Goal: Task Accomplishment & Management: Use online tool/utility

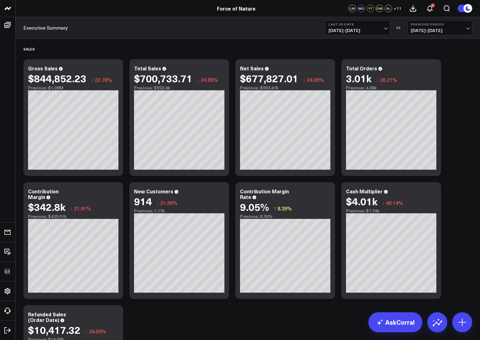
click at [357, 32] on span "07/23/25 - 08/21/25" at bounding box center [358, 30] width 58 height 5
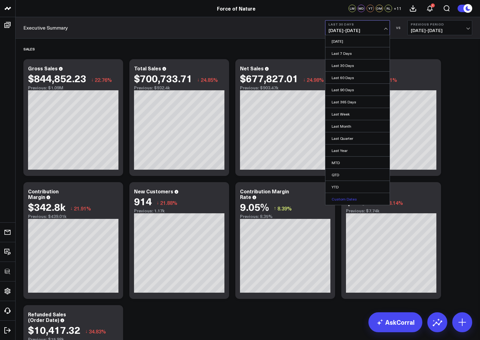
click at [337, 198] on link "Custom Dates" at bounding box center [358, 199] width 64 height 12
select select "7"
select select "2025"
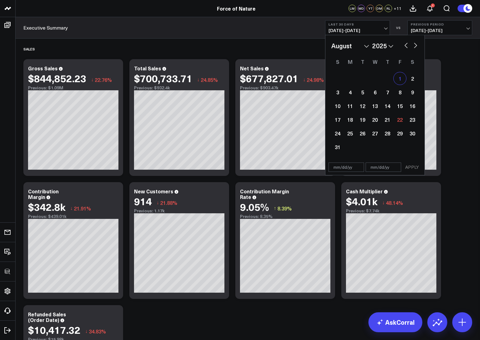
click at [400, 75] on div "1" at bounding box center [400, 78] width 12 height 12
type input "08/01/25"
select select "7"
select select "2025"
click at [411, 94] on div "9" at bounding box center [412, 92] width 12 height 12
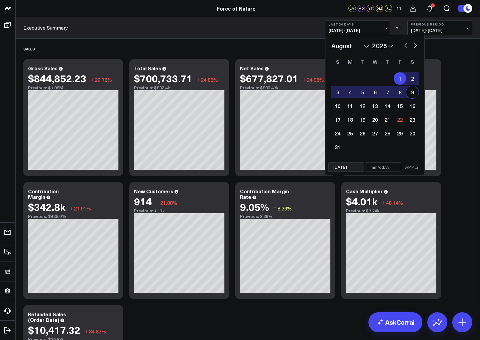
type input "08/09/25"
select select "7"
select select "2025"
click at [408, 169] on button "APPLY" at bounding box center [412, 167] width 19 height 9
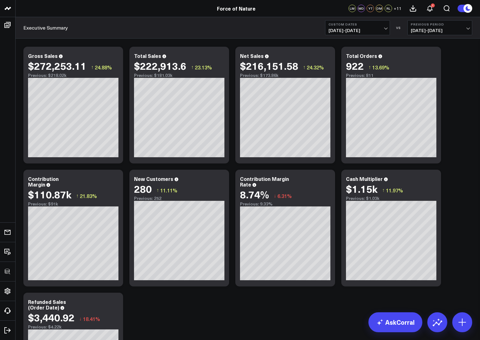
scroll to position [12, 0]
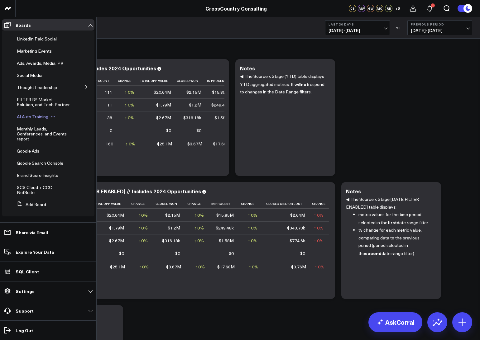
scroll to position [136, 0]
click at [27, 175] on span "Brand Score Insights" at bounding box center [37, 175] width 41 height 6
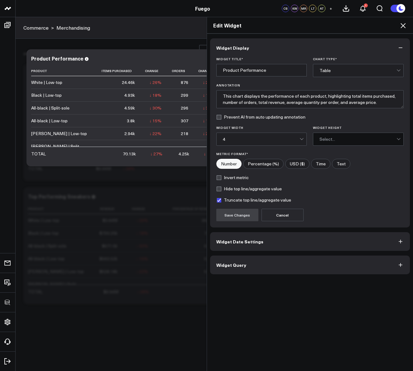
click at [401, 23] on icon at bounding box center [402, 25] width 7 height 7
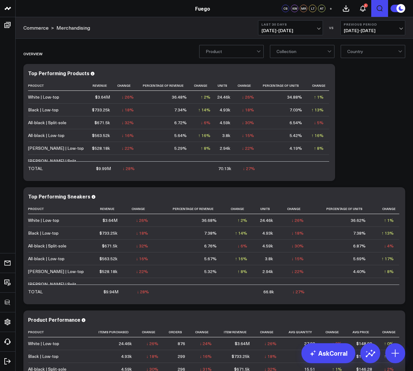
click at [382, 8] on icon "Open search" at bounding box center [379, 8] width 7 height 7
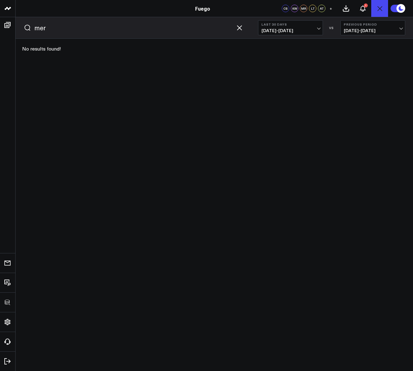
type input "mer"
click at [24, 24] on button "submit" at bounding box center [27, 27] width 7 height 7
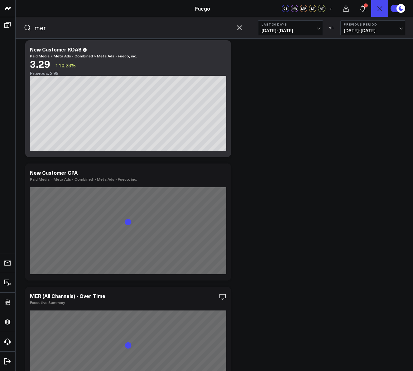
scroll to position [3006, 0]
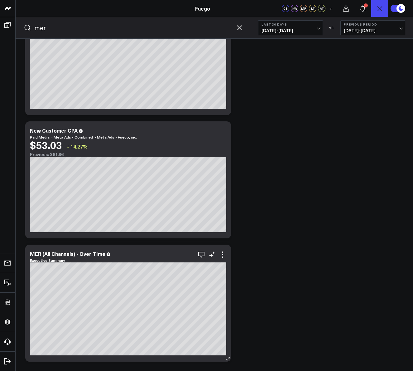
click at [56, 261] on link "Executive Summary" at bounding box center [47, 260] width 35 height 5
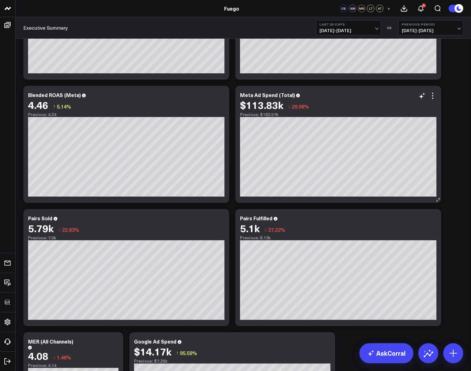
scroll to position [99, 0]
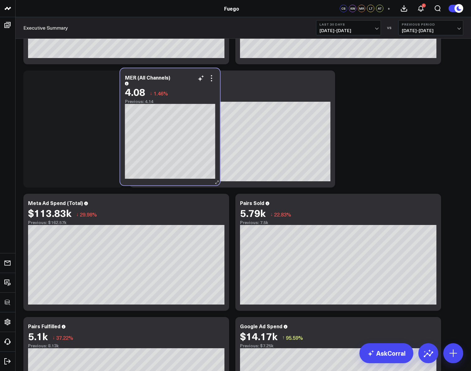
drag, startPoint x: 88, startPoint y: 335, endPoint x: 185, endPoint y: 86, distance: 266.8
click at [185, 86] on div "4.08 ↓ 1.46%" at bounding box center [170, 91] width 90 height 11
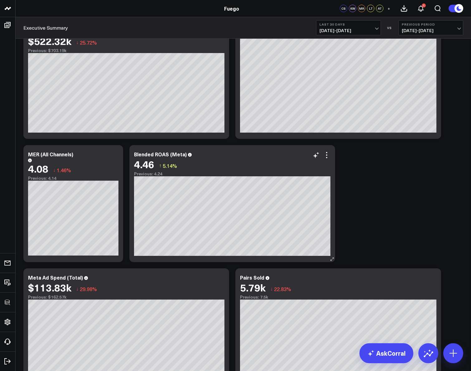
scroll to position [0, 0]
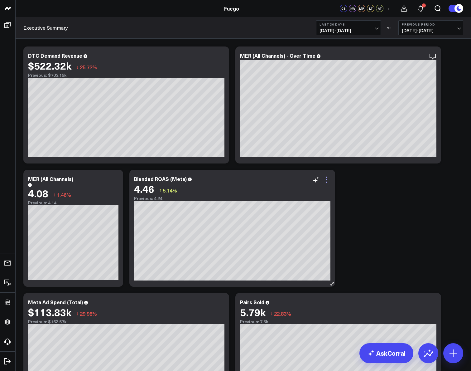
click at [329, 177] on icon at bounding box center [326, 179] width 7 height 7
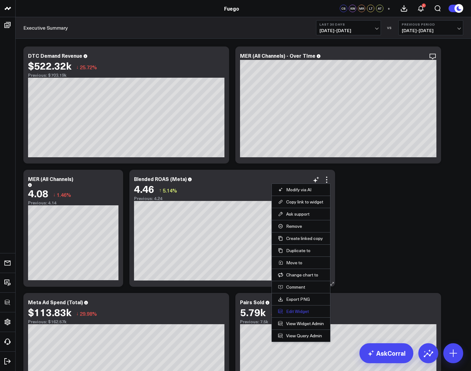
click at [295, 312] on button "Edit Widget" at bounding box center [301, 311] width 46 height 6
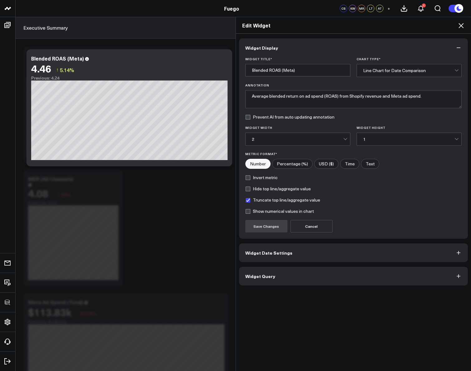
click at [279, 276] on button "Widget Query" at bounding box center [353, 276] width 229 height 19
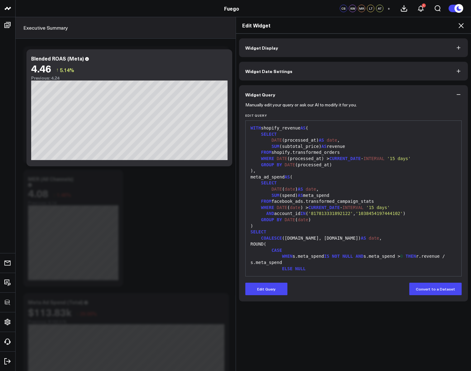
click at [286, 39] on button "Widget Display" at bounding box center [353, 47] width 229 height 19
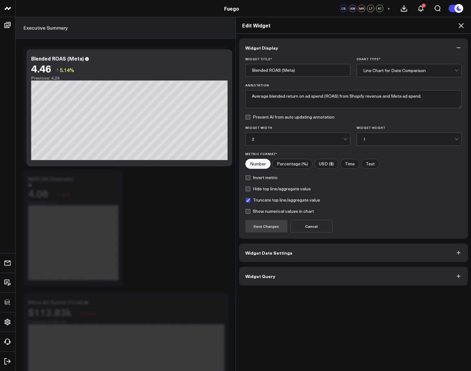
click at [269, 274] on span "Widget Query" at bounding box center [260, 275] width 30 height 5
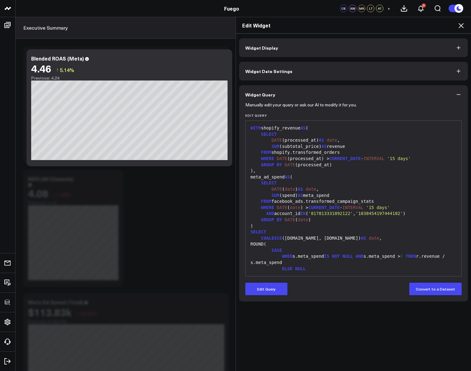
click at [413, 28] on h2 "Edit Widget" at bounding box center [353, 25] width 223 height 7
click at [413, 27] on icon at bounding box center [460, 25] width 7 height 7
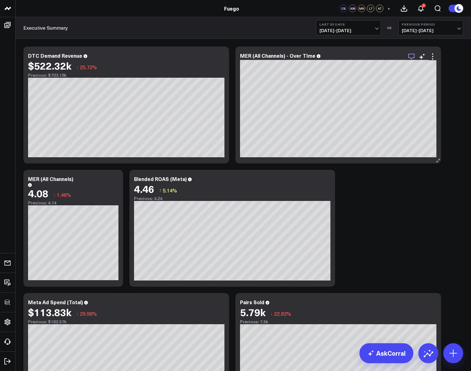
click at [413, 55] on icon "button" at bounding box center [411, 56] width 7 height 7
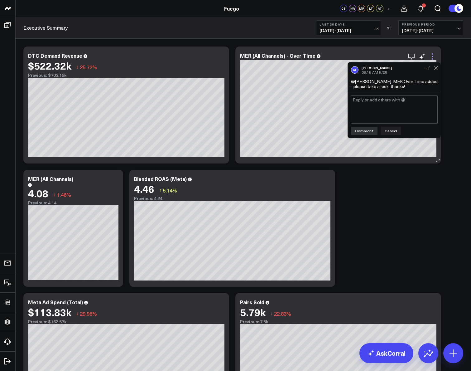
click at [413, 58] on icon at bounding box center [432, 56] width 7 height 7
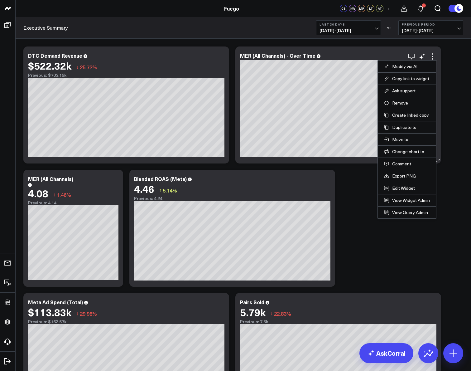
click at [393, 184] on li "Edit Widget" at bounding box center [407, 188] width 58 height 12
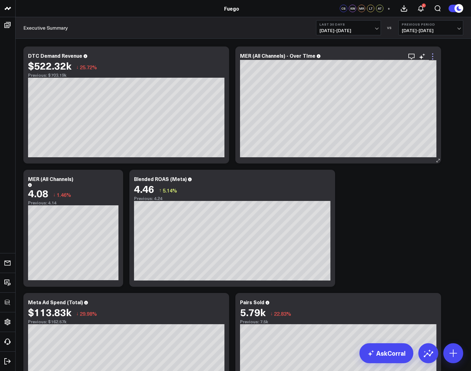
click at [413, 57] on icon at bounding box center [432, 56] width 1 height 1
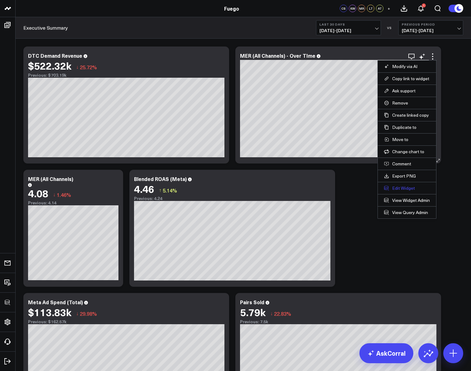
click at [395, 188] on button "Edit Widget" at bounding box center [407, 188] width 46 height 6
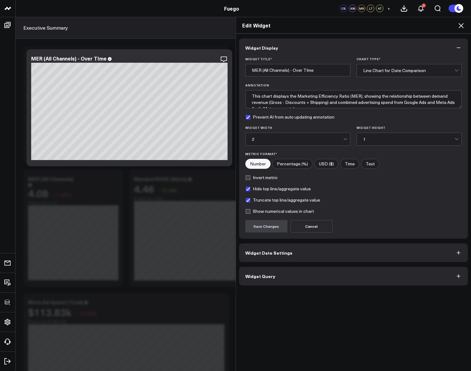
click at [250, 189] on label "Hide top line/aggregate value" at bounding box center [277, 188] width 65 height 5
click at [250, 189] on input "Hide top line/aggregate value" at bounding box center [247, 188] width 5 height 5
checkbox input "false"
click at [258, 226] on button "Save Changes" at bounding box center [266, 226] width 42 height 12
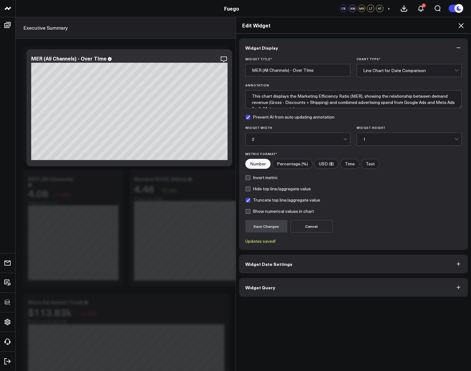
click at [413, 26] on icon at bounding box center [460, 25] width 7 height 7
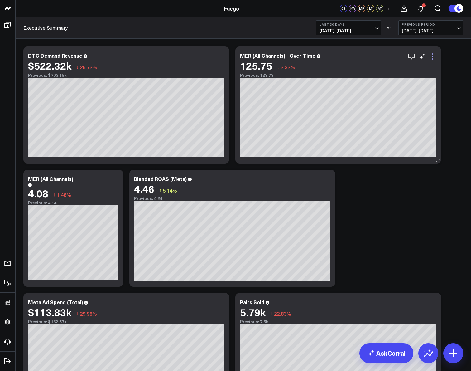
click at [432, 56] on icon at bounding box center [432, 56] width 1 height 1
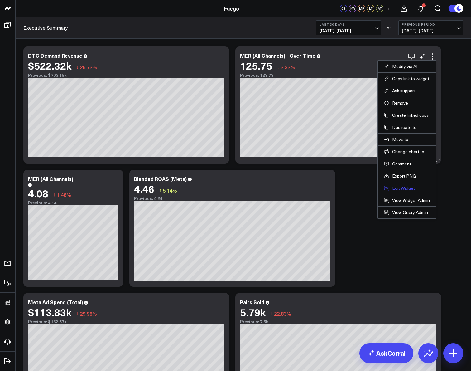
click at [400, 187] on button "Edit Widget" at bounding box center [407, 188] width 46 height 6
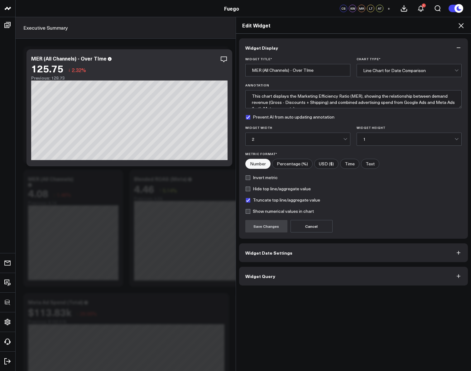
click at [252, 187] on label "Hide top line/aggregate value" at bounding box center [277, 188] width 65 height 5
click at [250, 187] on input "Hide top line/aggregate value" at bounding box center [247, 188] width 5 height 5
checkbox input "true"
click at [254, 225] on button "Save Changes" at bounding box center [266, 226] width 42 height 12
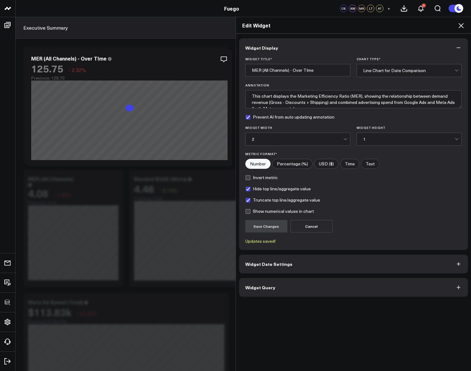
click at [254, 280] on button "Widget Query" at bounding box center [353, 287] width 229 height 19
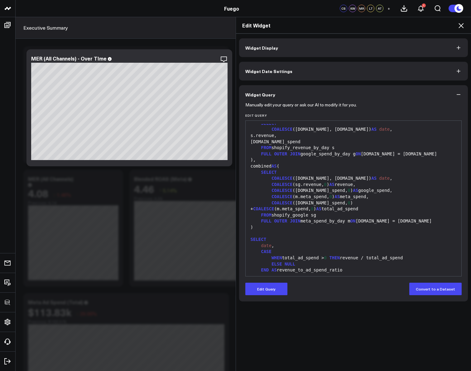
scroll to position [195, 0]
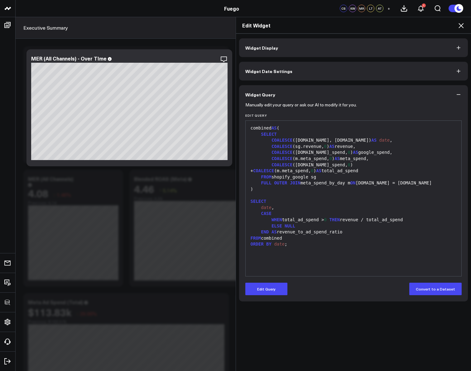
click at [462, 25] on icon at bounding box center [461, 25] width 5 height 5
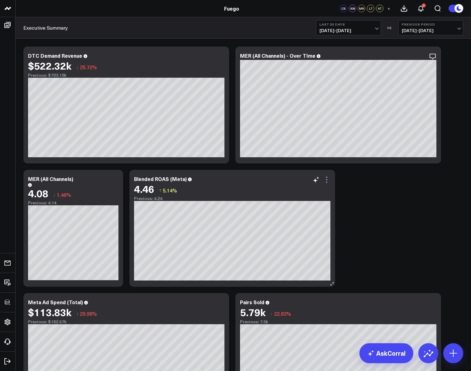
click at [330, 178] on icon at bounding box center [326, 179] width 7 height 7
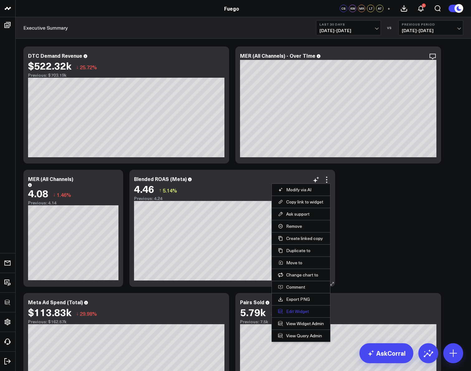
click at [291, 310] on button "Edit Widget" at bounding box center [301, 311] width 46 height 6
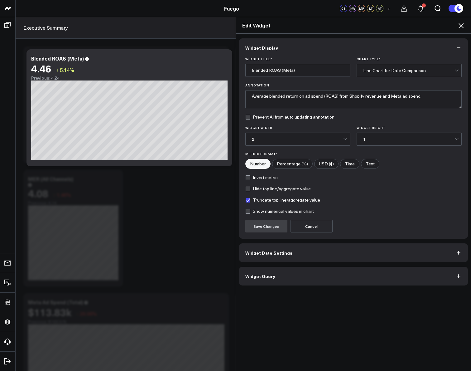
click at [287, 274] on button "Widget Query" at bounding box center [353, 276] width 229 height 19
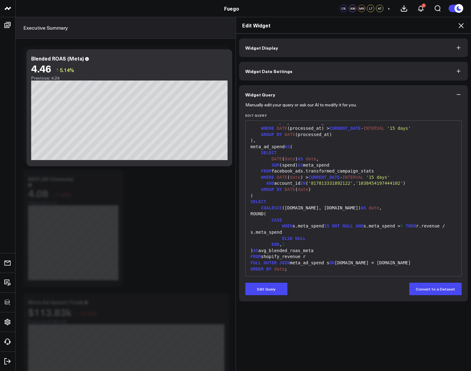
scroll to position [37, 0]
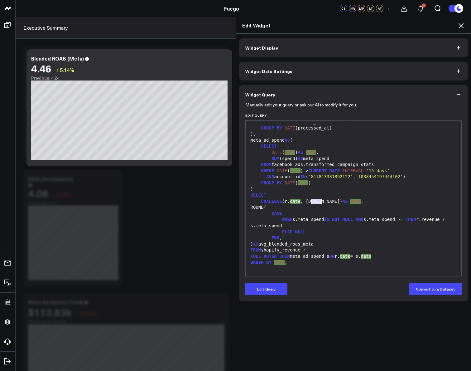
click at [319, 220] on div "WHEN s.meta_spend IS NOT NULL AND s.meta_spend > 0 THEN r.revenue / s.meta_spend" at bounding box center [354, 222] width 210 height 12
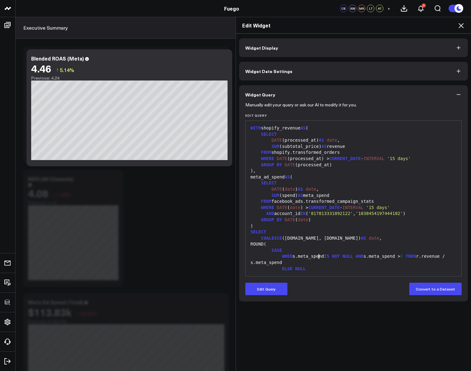
click at [460, 24] on icon at bounding box center [460, 25] width 7 height 7
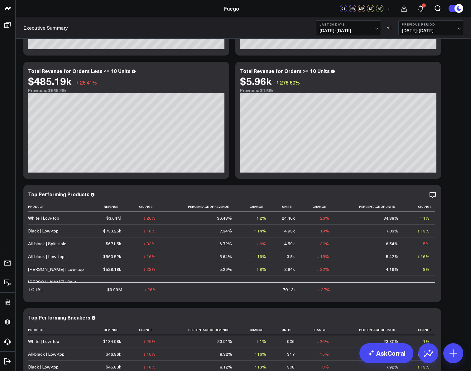
scroll to position [865, 0]
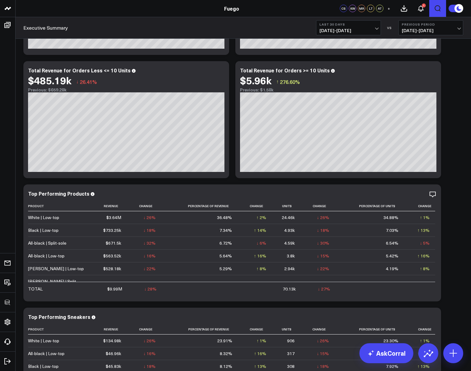
click at [437, 9] on icon "Open search" at bounding box center [437, 8] width 7 height 7
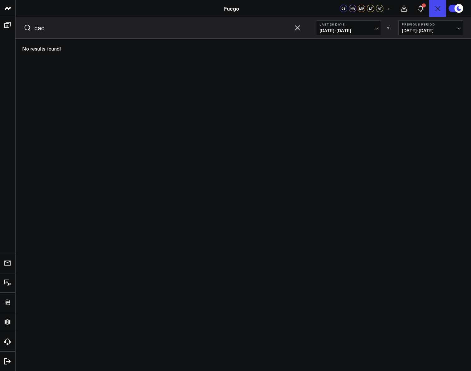
type input "cac"
click at [24, 24] on button "submit" at bounding box center [27, 27] width 7 height 7
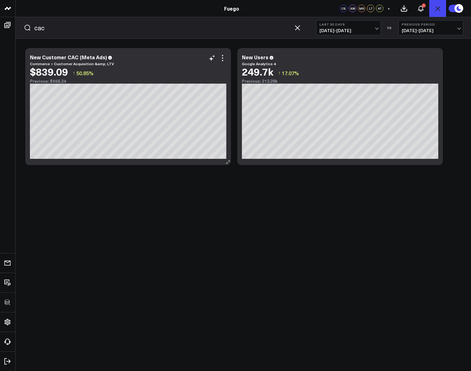
click at [91, 64] on link "Commerce > Customer Acquisition &amp; LTV" at bounding box center [72, 63] width 84 height 5
click at [301, 29] on icon "button" at bounding box center [297, 27] width 7 height 7
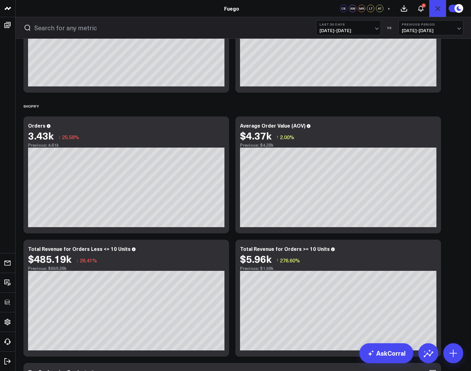
scroll to position [688, 0]
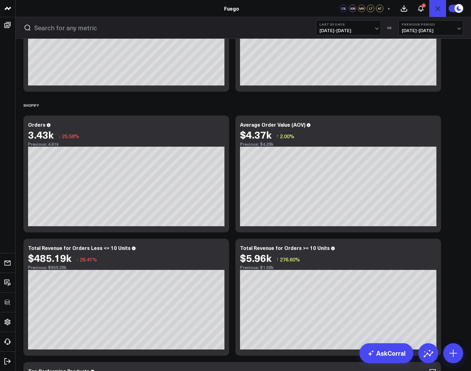
click at [447, 182] on div "Modify via AI Copy link to widget Ask support Remove Create linked copy Executi…" at bounding box center [243, 350] width 446 height 1988
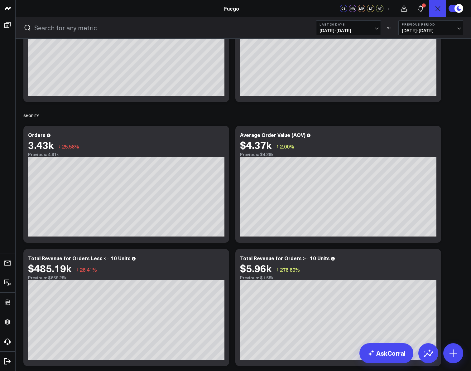
scroll to position [676, 0]
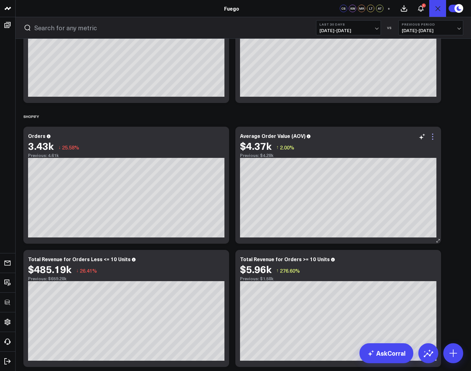
click at [432, 136] on icon at bounding box center [432, 136] width 1 height 1
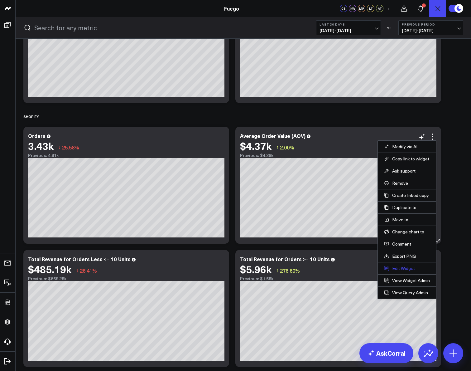
click at [410, 270] on button "Edit Widget" at bounding box center [407, 268] width 46 height 6
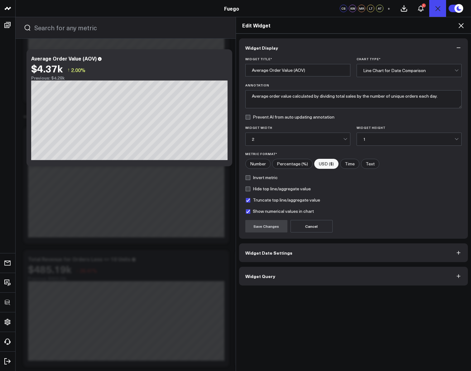
click at [249, 203] on form "Widget Title * Average Order Value (AOV) Chart Type * Line Chart for Date Compa…" at bounding box center [353, 144] width 217 height 175
click at [248, 200] on label "Truncate top line/aggregate value" at bounding box center [282, 199] width 75 height 5
click at [248, 200] on input "Truncate top line/aggregate value" at bounding box center [247, 199] width 5 height 5
click at [250, 202] on label "Truncate top line/aggregate value" at bounding box center [282, 199] width 75 height 5
click at [250, 202] on input "Truncate top line/aggregate value" at bounding box center [247, 199] width 5 height 5
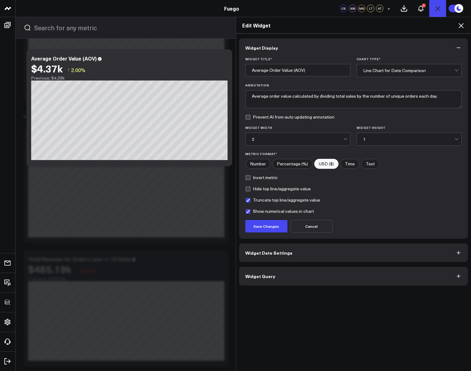
checkbox input "true"
click at [248, 191] on label "Hide top line/aggregate value" at bounding box center [277, 188] width 65 height 5
click at [248, 191] on input "Hide top line/aggregate value" at bounding box center [247, 188] width 5 height 5
checkbox input "true"
click at [259, 229] on button "Save Changes" at bounding box center [266, 226] width 42 height 12
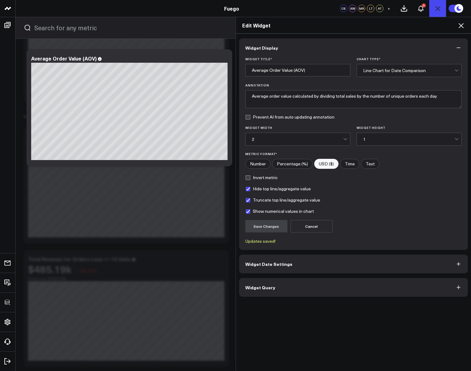
click at [458, 27] on icon at bounding box center [460, 25] width 7 height 7
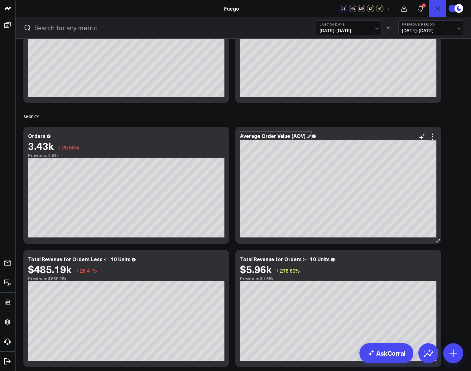
click at [290, 137] on div "Average Order Value (AOV)" at bounding box center [275, 135] width 71 height 7
click at [452, 136] on div "Modify via AI Copy link to widget Ask support Remove Create linked copy Executi…" at bounding box center [243, 361] width 446 height 1988
click at [432, 136] on icon at bounding box center [432, 136] width 1 height 1
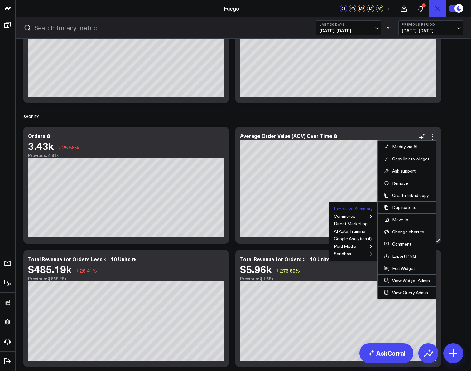
click at [352, 210] on button "Executive Summary" at bounding box center [353, 208] width 39 height 4
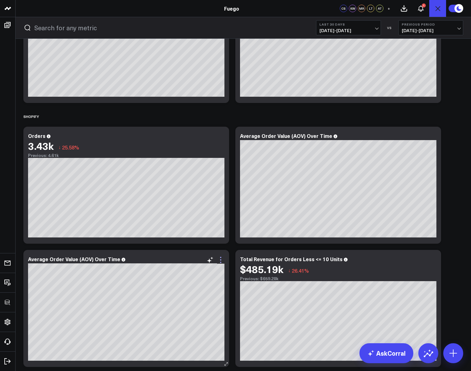
click at [219, 260] on icon at bounding box center [220, 259] width 7 height 7
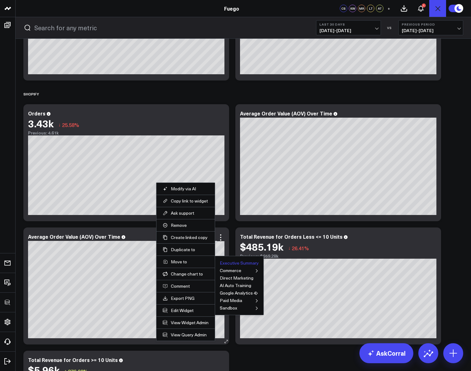
scroll to position [699, 0]
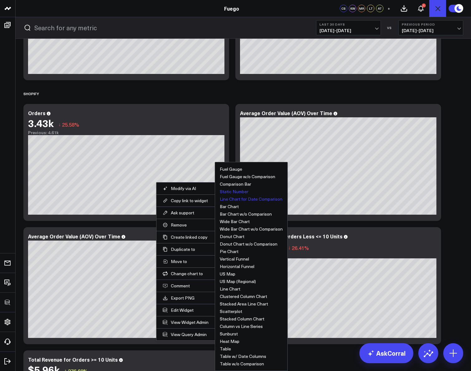
click at [236, 191] on button "Static Number" at bounding box center [234, 191] width 29 height 4
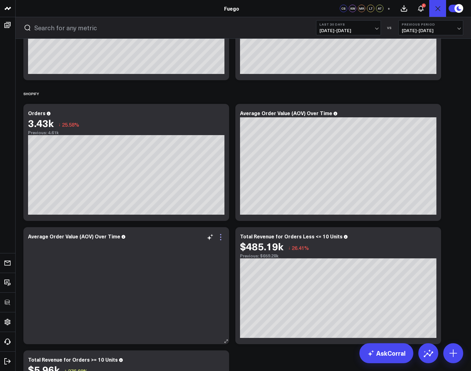
click at [222, 238] on icon at bounding box center [220, 236] width 7 height 7
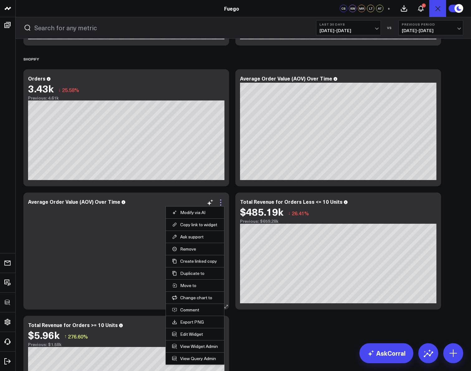
scroll to position [735, 0]
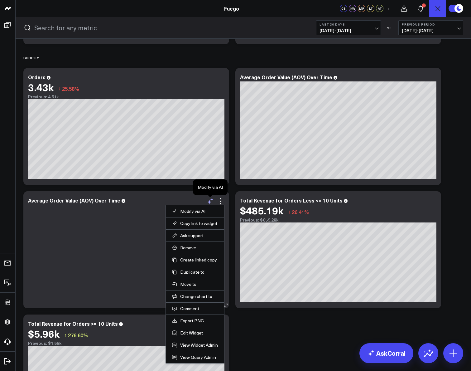
click at [212, 199] on icon at bounding box center [211, 199] width 3 height 2
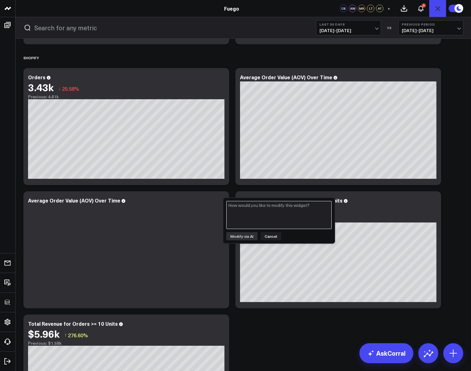
click at [240, 209] on textarea at bounding box center [278, 215] width 105 height 28
click at [268, 237] on button "Cancel" at bounding box center [271, 236] width 21 height 8
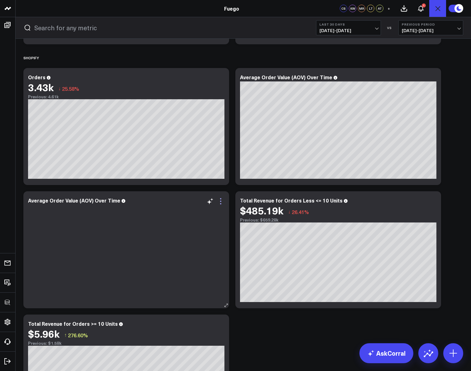
click at [220, 201] on icon at bounding box center [220, 200] width 7 height 7
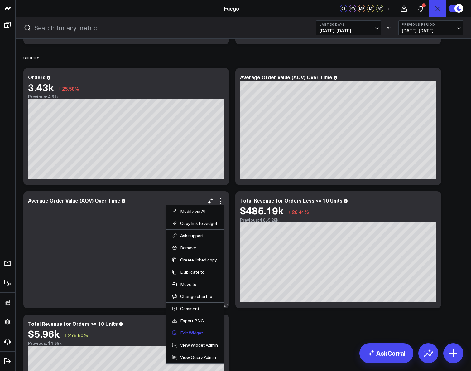
click at [192, 334] on button "Edit Widget" at bounding box center [195, 333] width 46 height 6
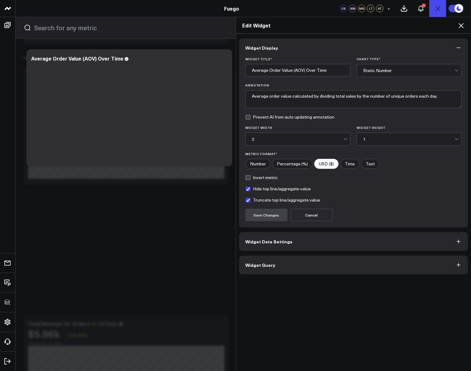
click at [292, 270] on button "Widget Query" at bounding box center [353, 264] width 229 height 19
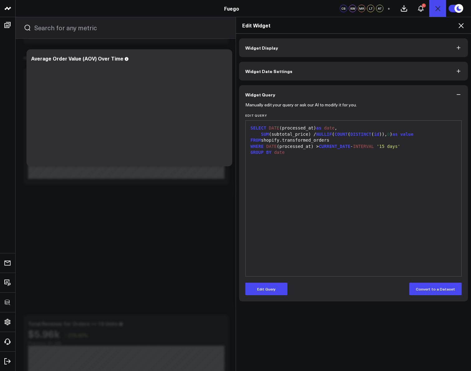
click at [305, 237] on div "SELECT DATE (processed_at) as date , SUM (subtotal_price) / NULLIF ( COUNT ( DI…" at bounding box center [354, 198] width 210 height 149
click at [258, 291] on button "Edit Query" at bounding box center [266, 288] width 42 height 12
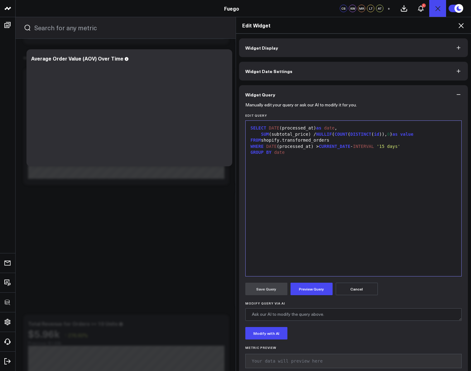
click at [269, 128] on span "DATE" at bounding box center [274, 127] width 11 height 5
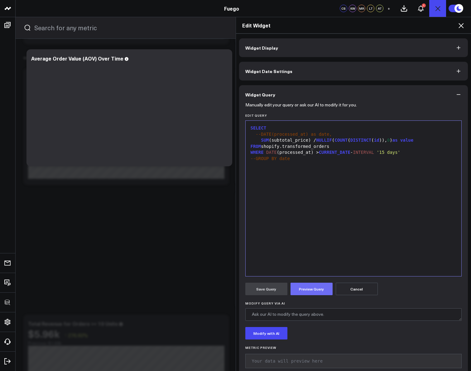
click at [304, 287] on button "Preview Query" at bounding box center [312, 288] width 42 height 12
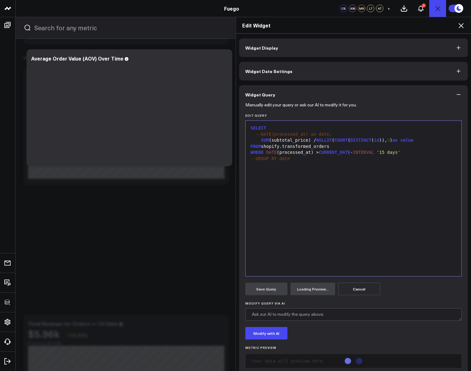
scroll to position [12, 0]
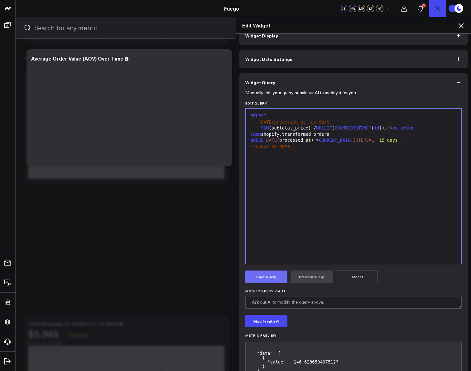
click at [266, 279] on button "Save Query" at bounding box center [266, 276] width 42 height 12
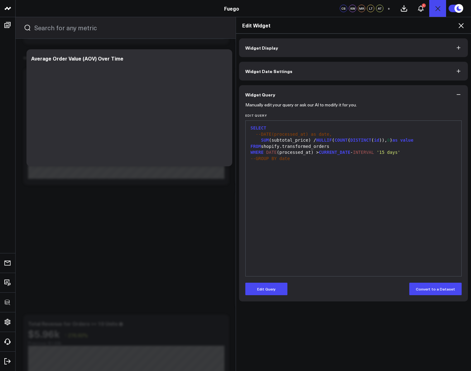
scroll to position [0, 0]
click at [360, 53] on button "Widget Display" at bounding box center [353, 47] width 229 height 19
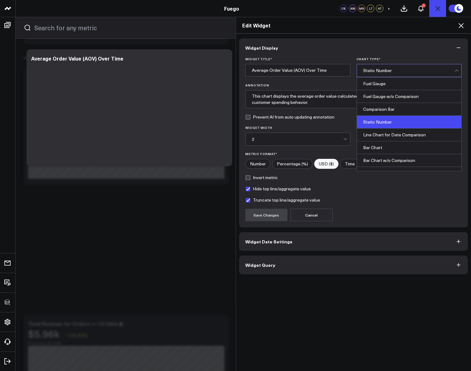
click at [379, 76] on div "Static Number" at bounding box center [408, 70] width 91 height 12
click at [379, 108] on div "Comparison Bar" at bounding box center [409, 109] width 104 height 13
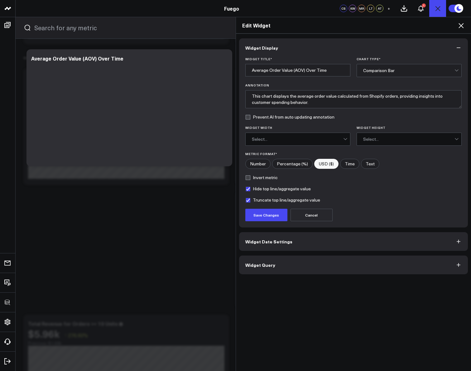
click at [262, 221] on div "Widget Title * Average Order Value (AOV) Over Time Chart Type * Comparison Bar …" at bounding box center [353, 142] width 229 height 170
click at [250, 184] on form "Widget Title * Average Order Value (AOV) Over Time Chart Type * Comparison Bar …" at bounding box center [353, 139] width 217 height 164
click at [248, 190] on label "Hide top line/aggregate value" at bounding box center [277, 188] width 65 height 5
click at [248, 190] on input "Hide top line/aggregate value" at bounding box center [247, 188] width 5 height 5
checkbox input "false"
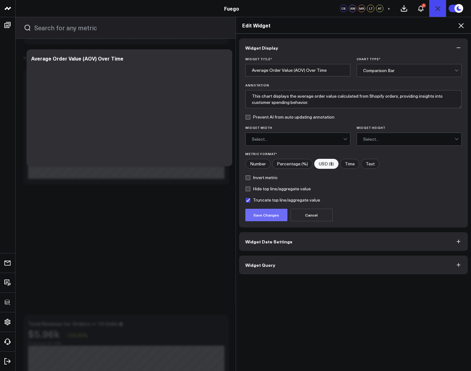
click at [256, 220] on button "Save Changes" at bounding box center [266, 215] width 42 height 12
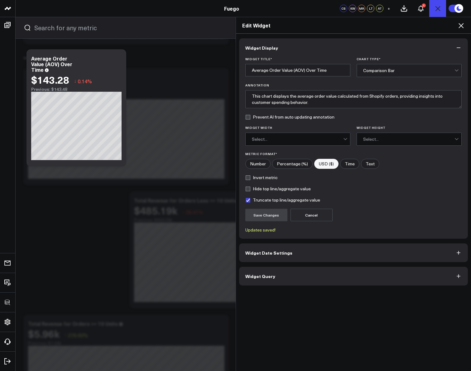
click at [461, 25] on icon at bounding box center [461, 25] width 5 height 5
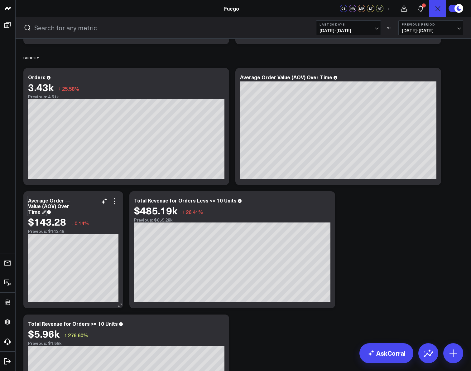
click at [51, 209] on div "Average Order Value (AOV) Over Time" at bounding box center [48, 206] width 41 height 18
click at [358, 234] on div "Modify via AI Copy link to widget Ask support Remove Create linked copy Executi…" at bounding box center [243, 363] width 446 height 2111
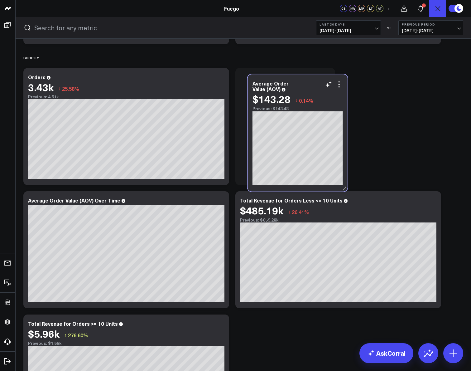
drag, startPoint x: 80, startPoint y: 198, endPoint x: 304, endPoint y: 80, distance: 252.9
click at [304, 80] on div "Average Order Value (AOV)" at bounding box center [298, 85] width 90 height 11
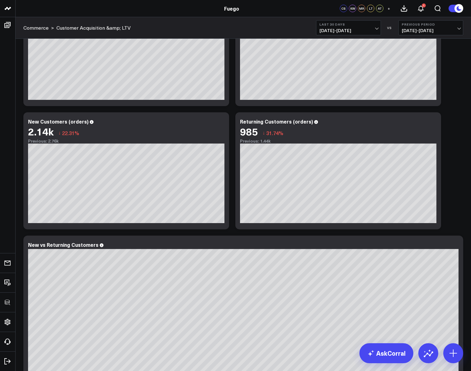
scroll to position [347, 0]
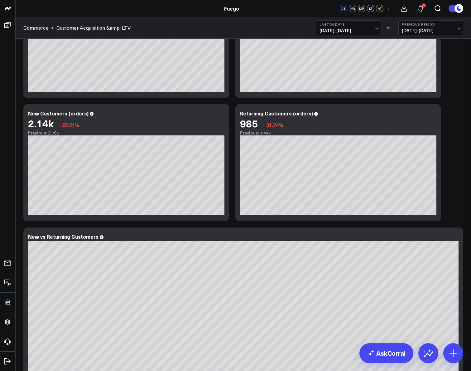
click at [266, 13] on header "3725 Test 829 Studios Accenture Activant Capital Agriculture & Farming Demo All…" at bounding box center [235, 8] width 471 height 17
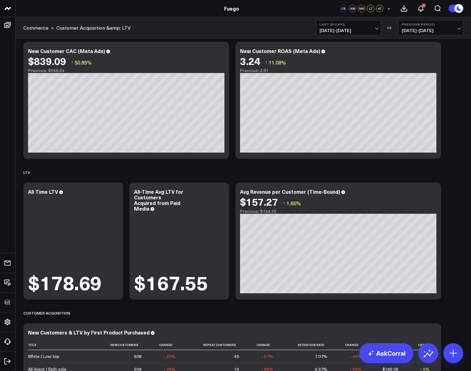
scroll to position [1306, 0]
